Goal: Task Accomplishment & Management: Use online tool/utility

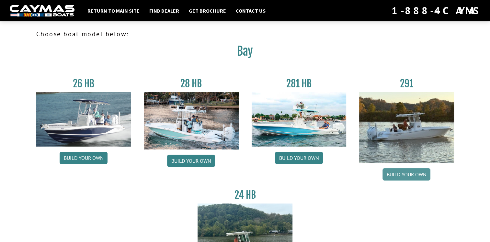
click at [410, 176] on link "Build your own" at bounding box center [406, 174] width 48 height 12
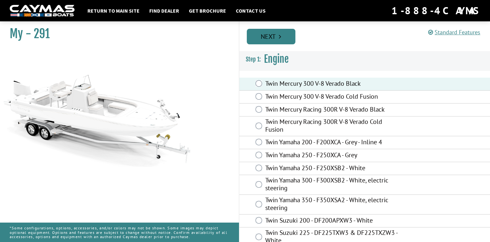
click at [267, 39] on link "Next" at bounding box center [271, 37] width 49 height 16
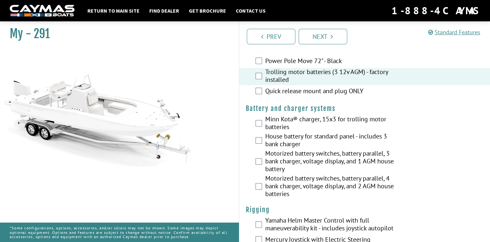
scroll to position [129, 0]
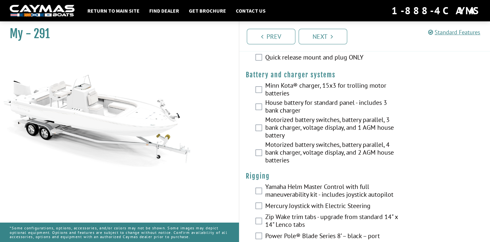
click at [262, 129] on div "Motorized battery switches, battery parallel, 3 bank charger, voltage display, …" at bounding box center [364, 128] width 251 height 25
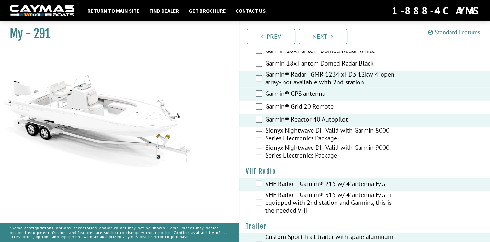
scroll to position [1879, 0]
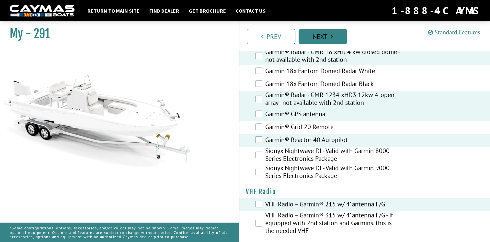
click at [318, 36] on link "Next" at bounding box center [322, 37] width 49 height 16
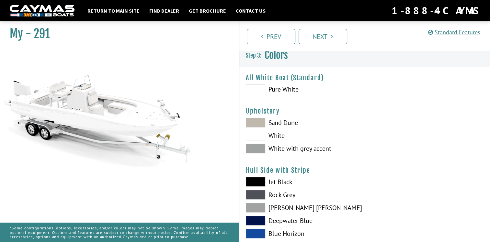
scroll to position [0, 0]
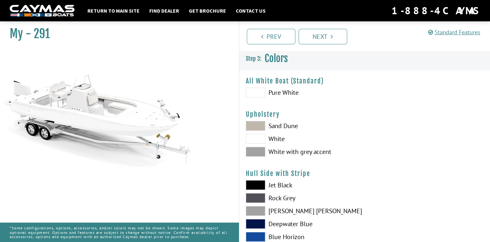
click at [256, 92] on span at bounding box center [255, 93] width 19 height 10
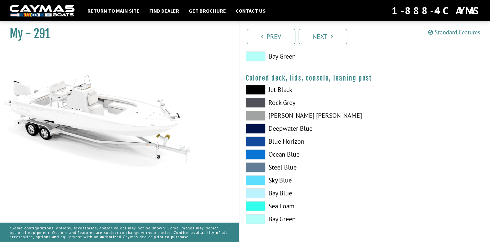
scroll to position [747, 0]
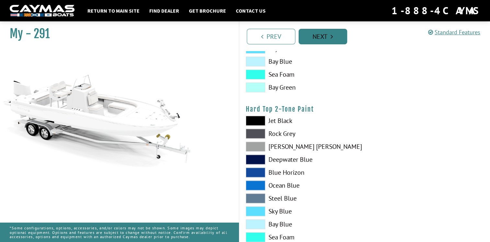
click at [325, 38] on link "Next" at bounding box center [322, 37] width 49 height 16
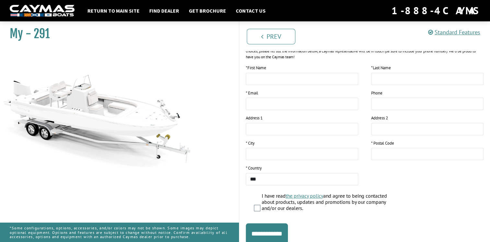
scroll to position [118, 0]
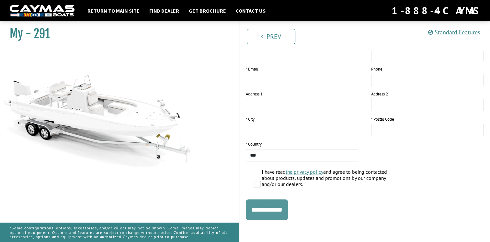
click at [283, 211] on input "**********" at bounding box center [267, 209] width 42 height 21
